Goal: Book appointment/travel/reservation

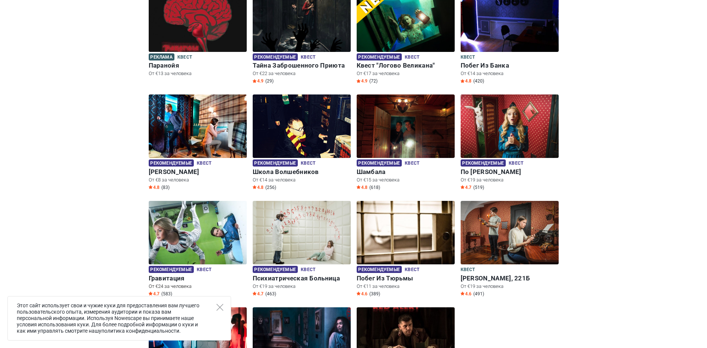
scroll to position [186, 0]
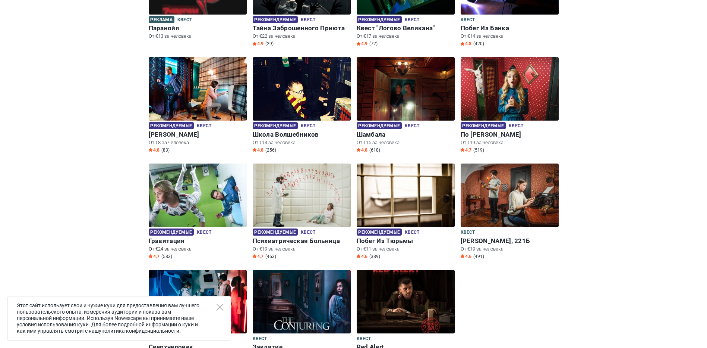
click at [163, 239] on h6 "Гравитация" at bounding box center [198, 241] width 98 height 8
click at [166, 241] on h6 "Гравитация" at bounding box center [198, 241] width 98 height 8
click at [220, 308] on icon "Close" at bounding box center [220, 307] width 7 height 7
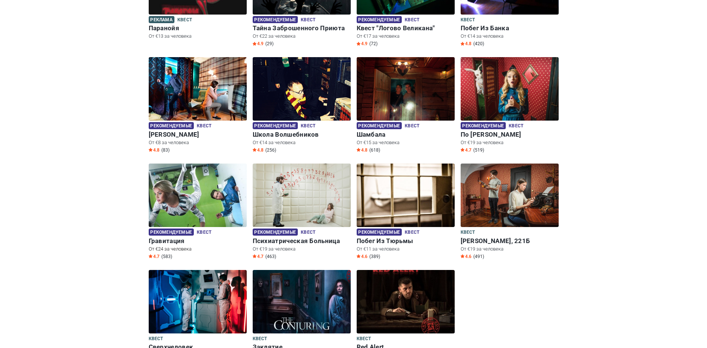
click at [180, 216] on img at bounding box center [198, 194] width 98 height 63
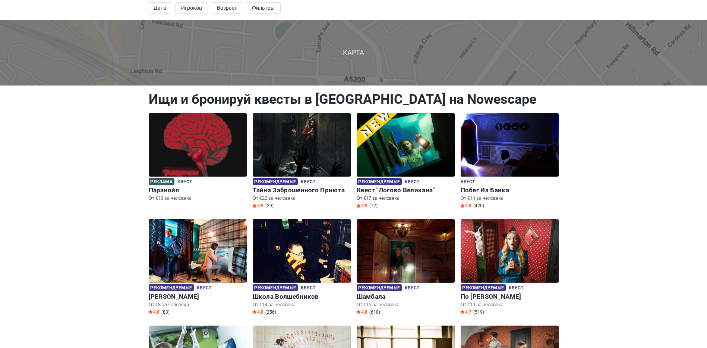
scroll to position [0, 0]
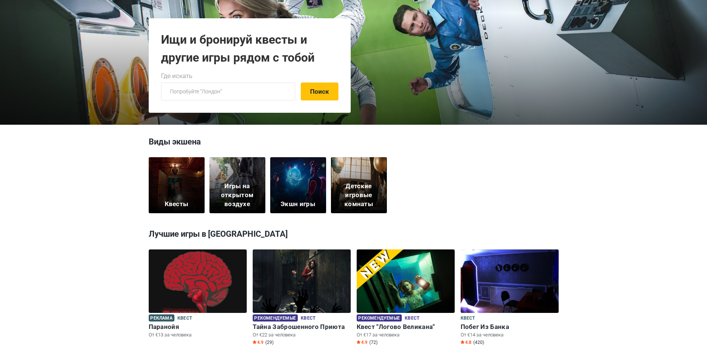
scroll to position [112, 0]
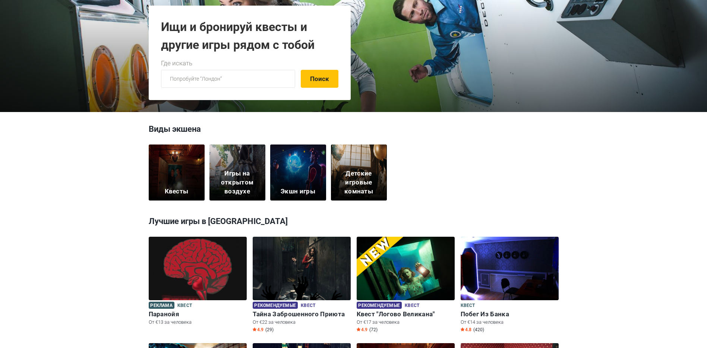
click at [172, 174] on div "Квесты" at bounding box center [177, 172] width 56 height 56
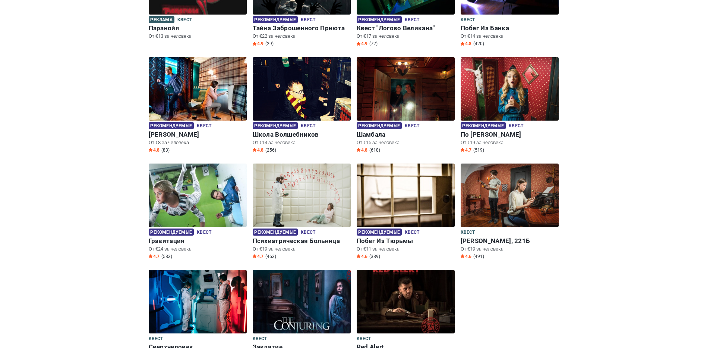
scroll to position [224, 0]
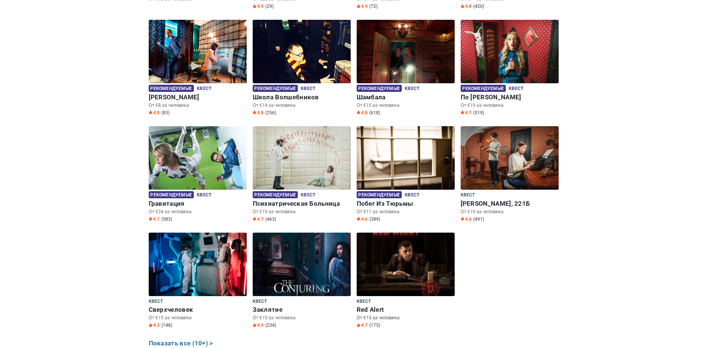
click at [372, 307] on h6 "Red Alert" at bounding box center [406, 309] width 98 height 8
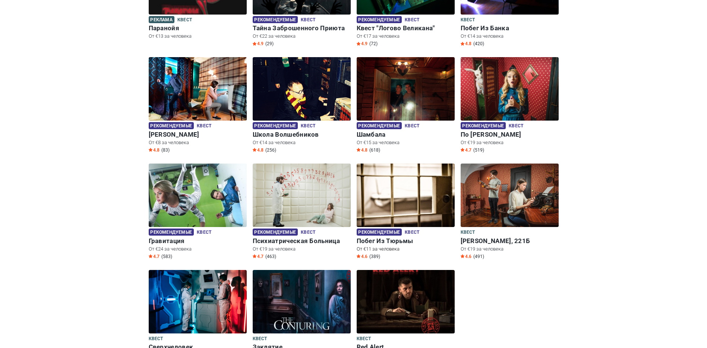
click at [386, 241] on h6 "Побег Из Тюрьмы" at bounding box center [406, 241] width 98 height 8
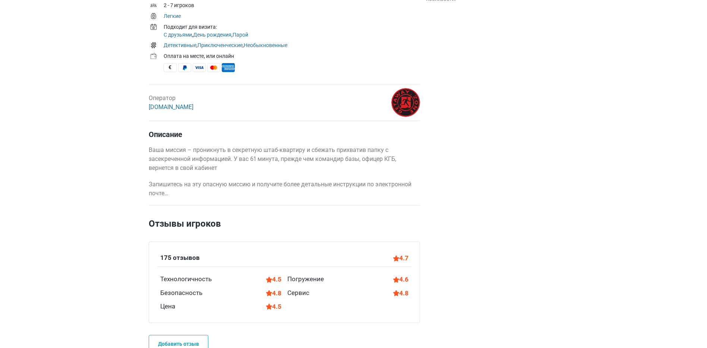
scroll to position [298, 0]
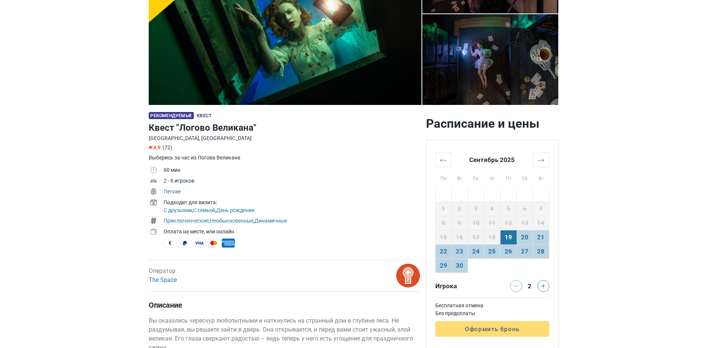
scroll to position [149, 0]
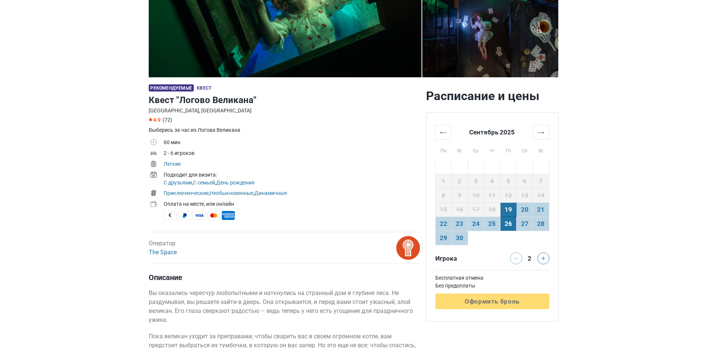
click at [509, 226] on td "26" at bounding box center [508, 223] width 16 height 14
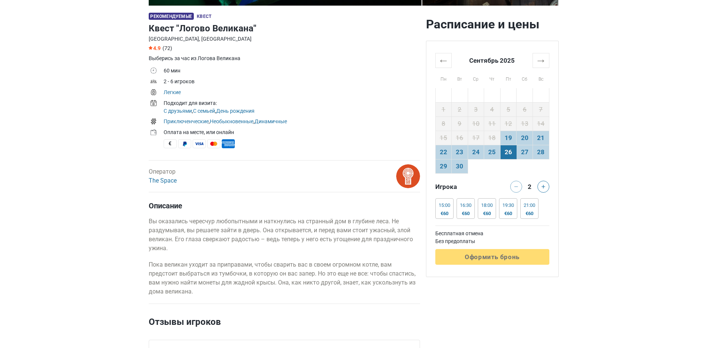
scroll to position [224, 0]
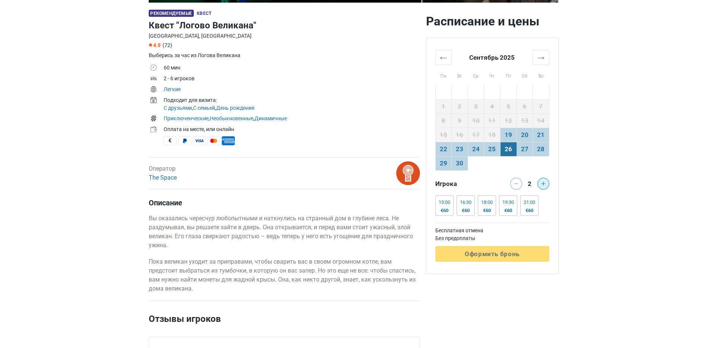
click at [540, 185] on button at bounding box center [544, 184] width 12 height 12
